Goal: Find specific page/section: Find specific page/section

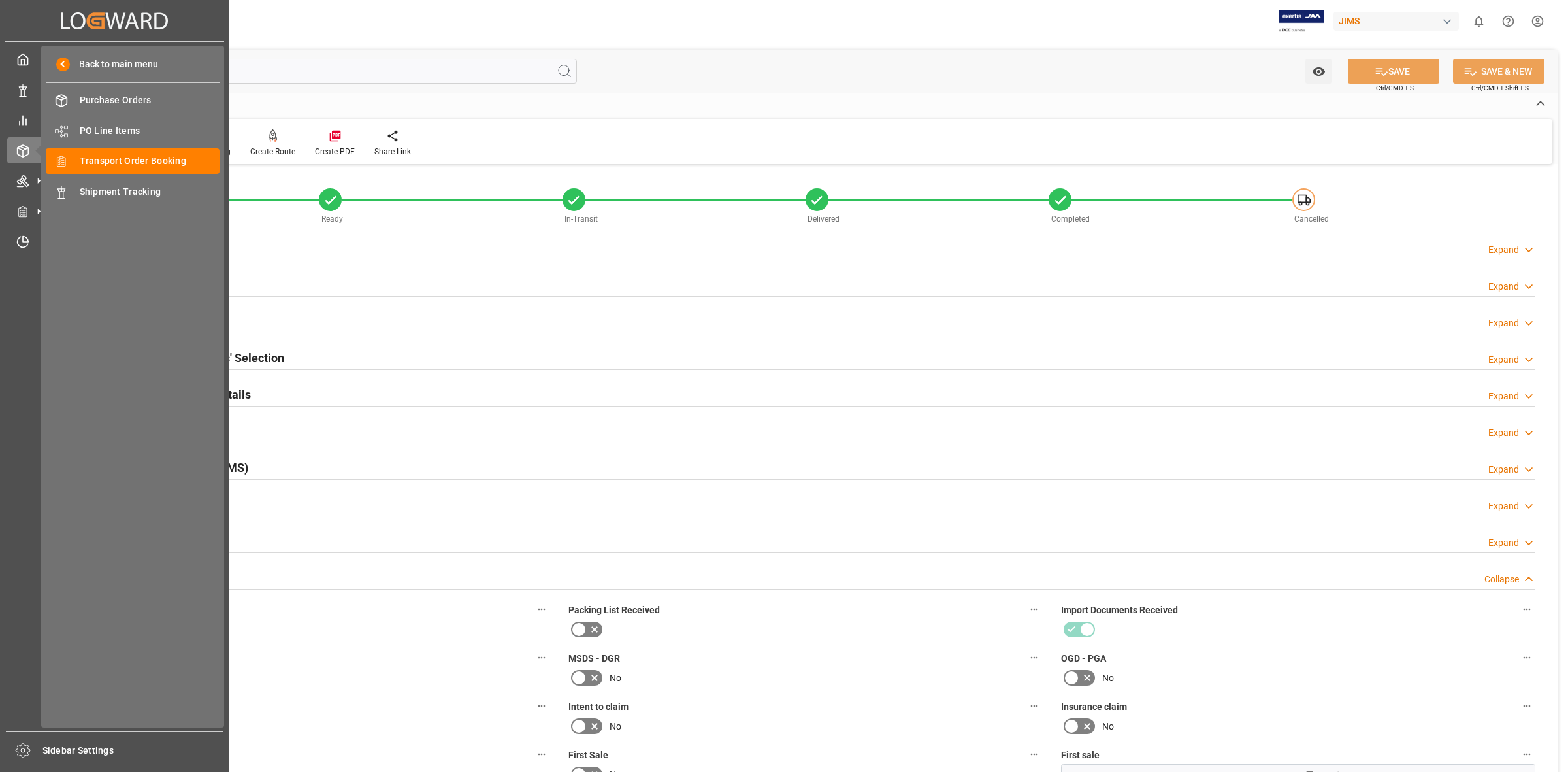
scroll to position [408, 0]
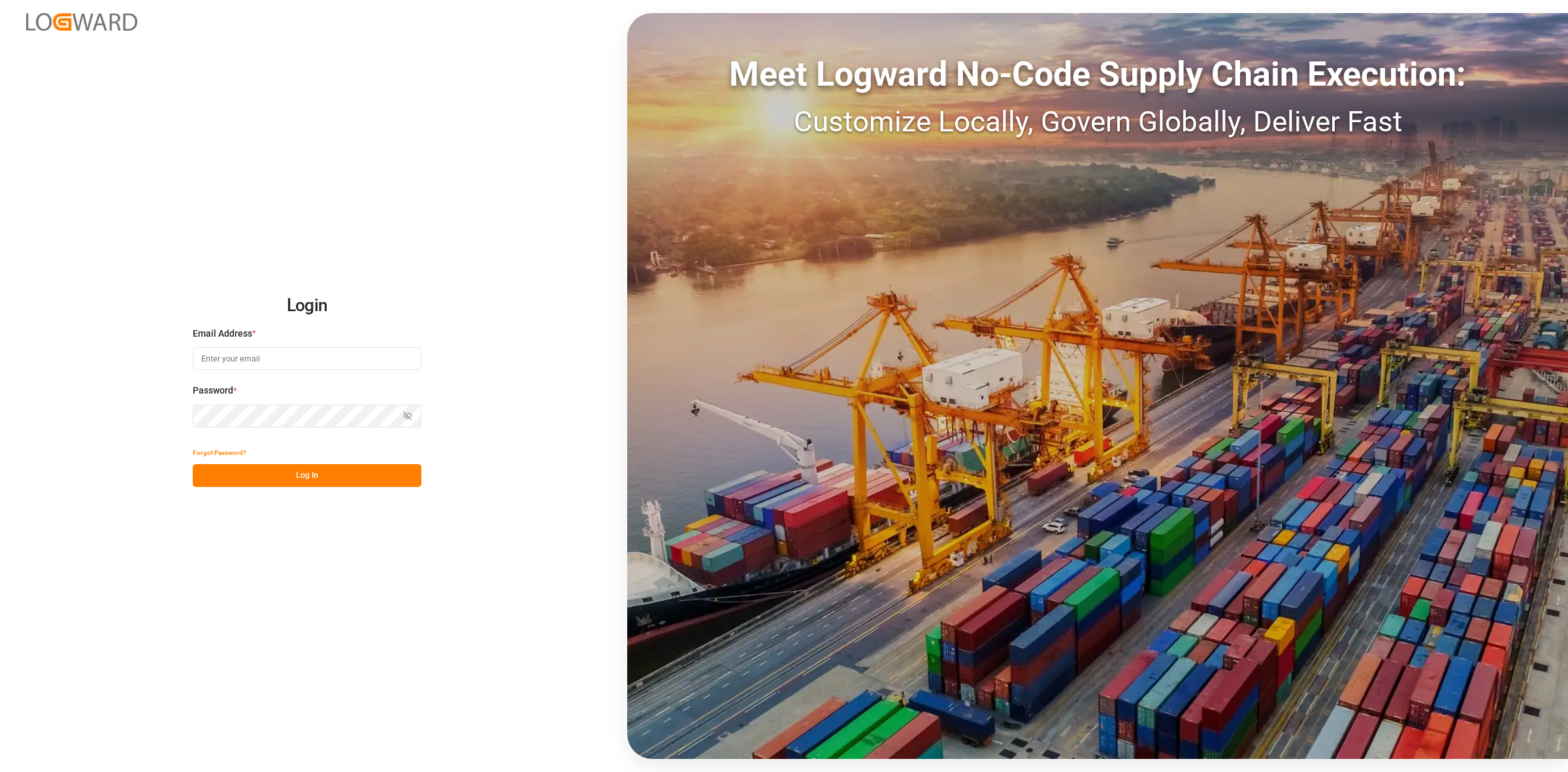
type input "[PERSON_NAME][EMAIL_ADDRESS][DOMAIN_NAME]"
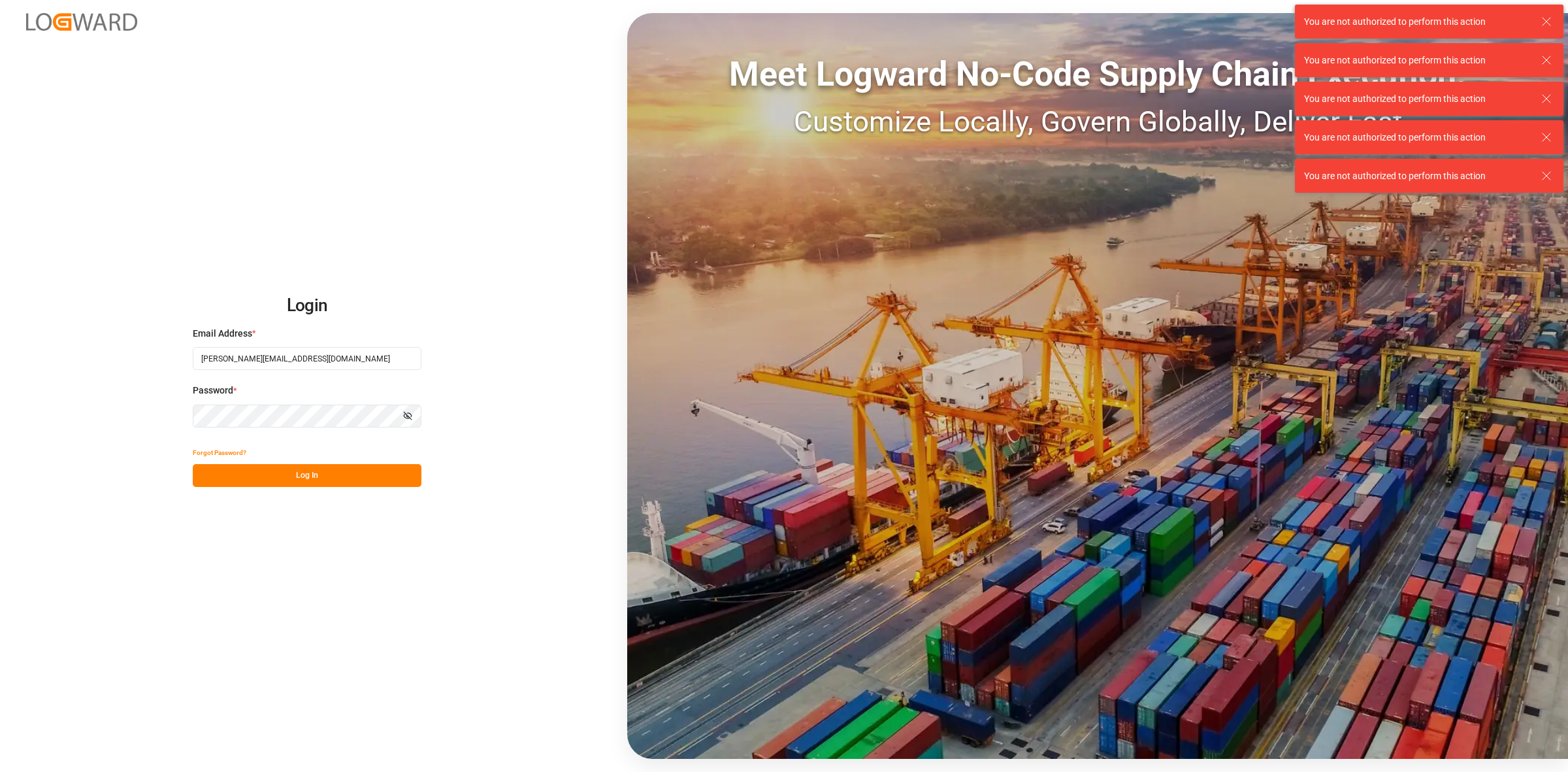
drag, startPoint x: 308, startPoint y: 478, endPoint x: 302, endPoint y: 468, distance: 11.7
click at [308, 478] on button "Log In" at bounding box center [308, 475] width 229 height 23
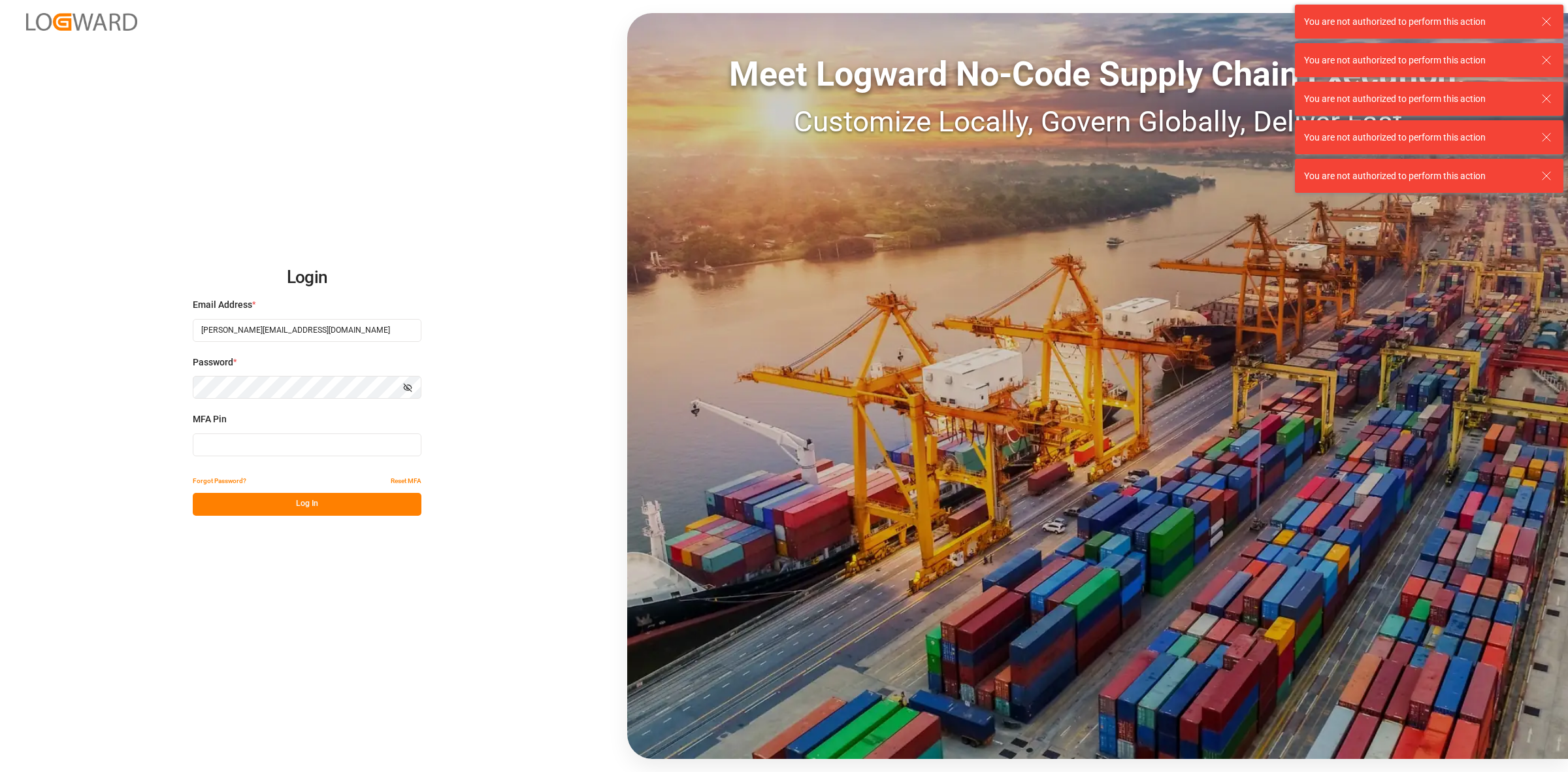
click at [265, 443] on input at bounding box center [308, 444] width 229 height 23
